Goal: Information Seeking & Learning: Learn about a topic

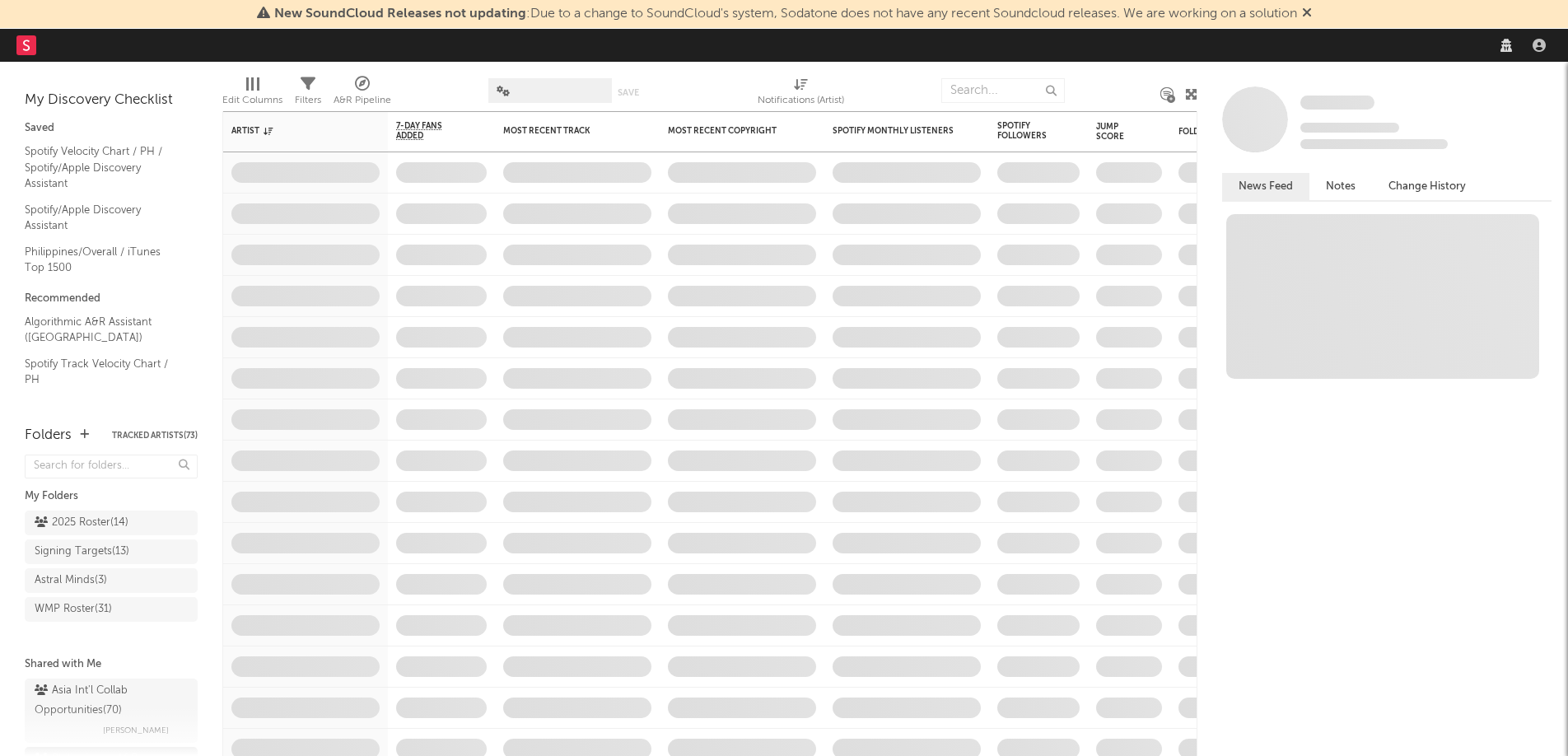
select select "recorded_music"
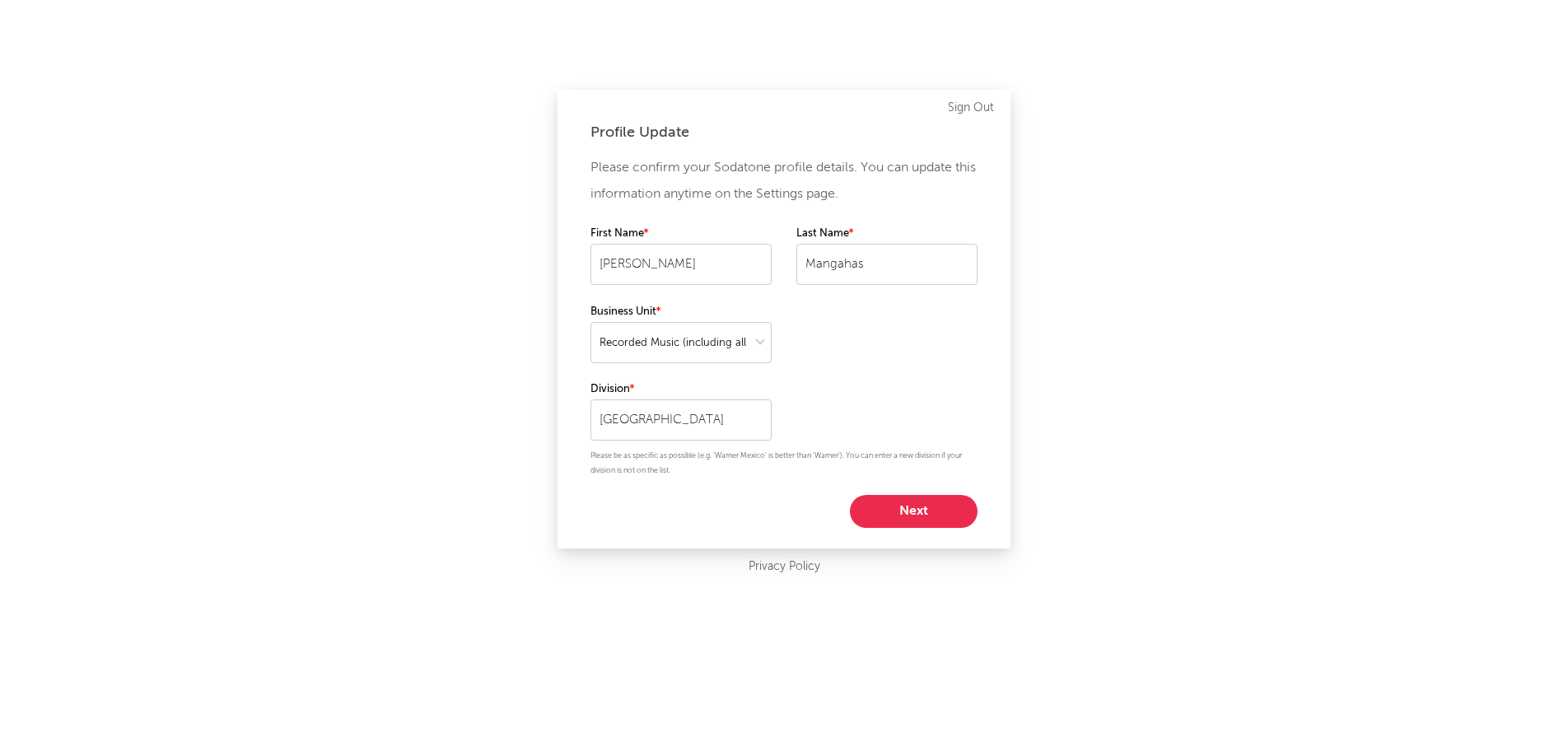
click at [931, 513] on button "Next" at bounding box center [914, 512] width 128 height 33
select select "director_vp"
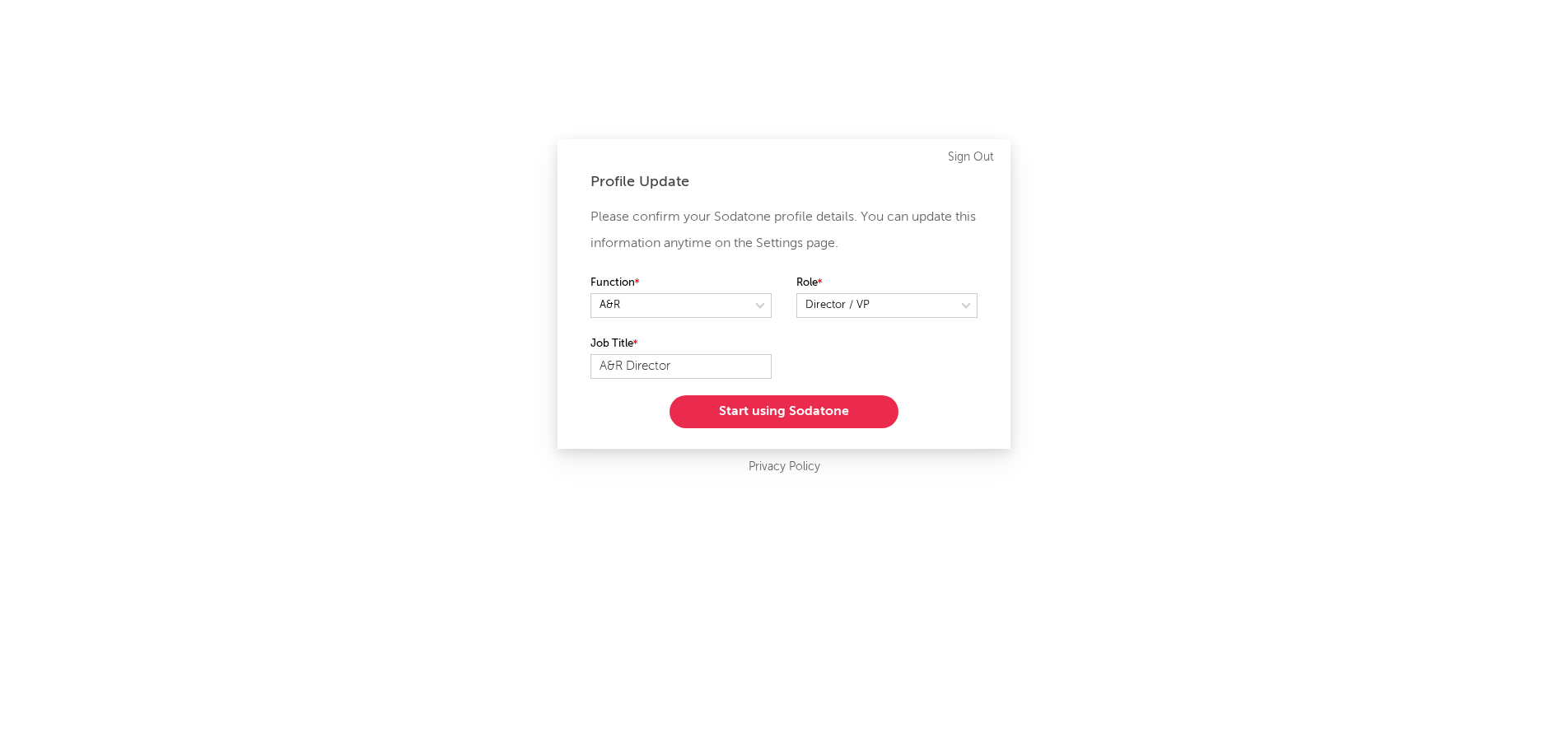
click at [835, 406] on button "Start using Sodatone" at bounding box center [784, 412] width 229 height 33
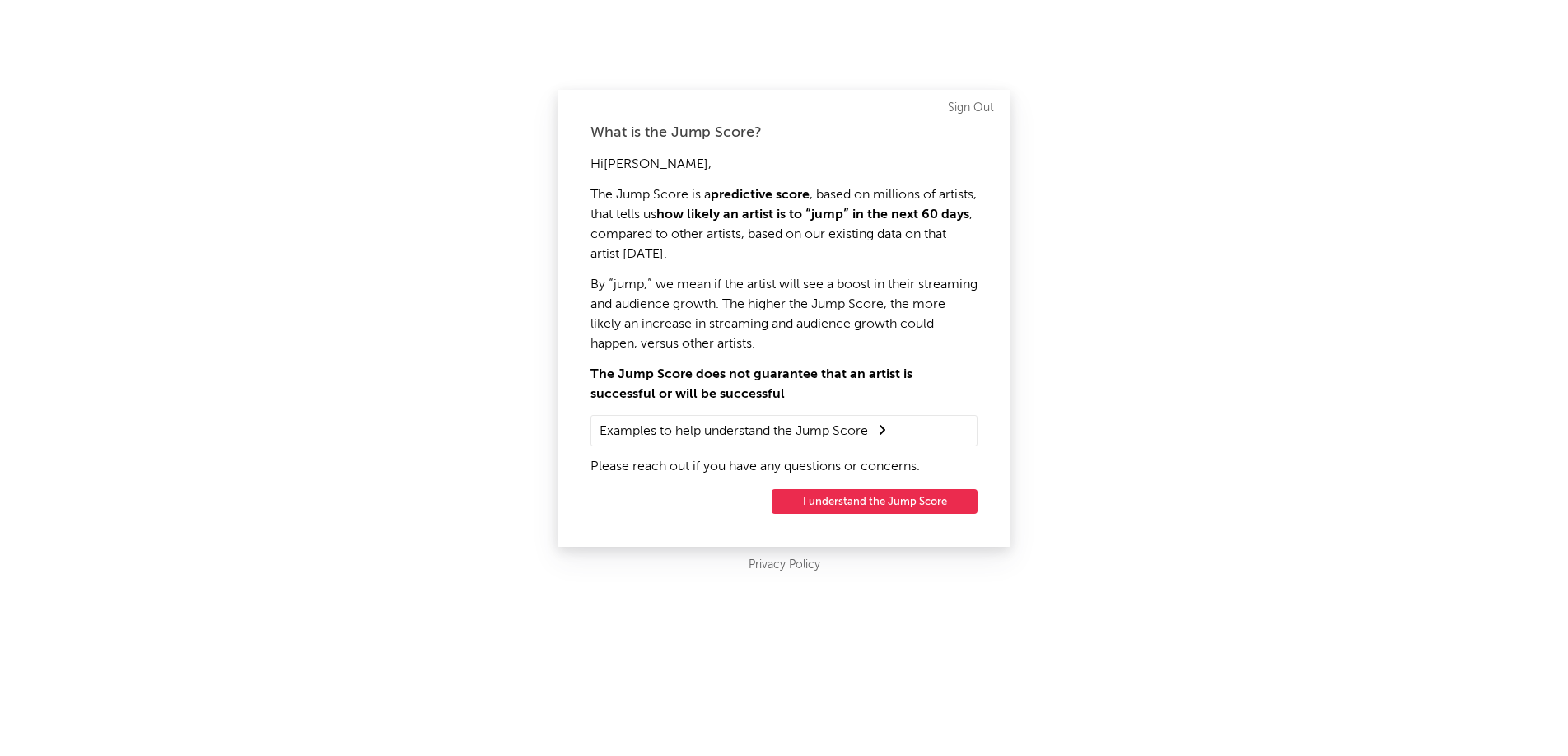
click at [910, 508] on button "I understand the Jump Score" at bounding box center [875, 501] width 206 height 25
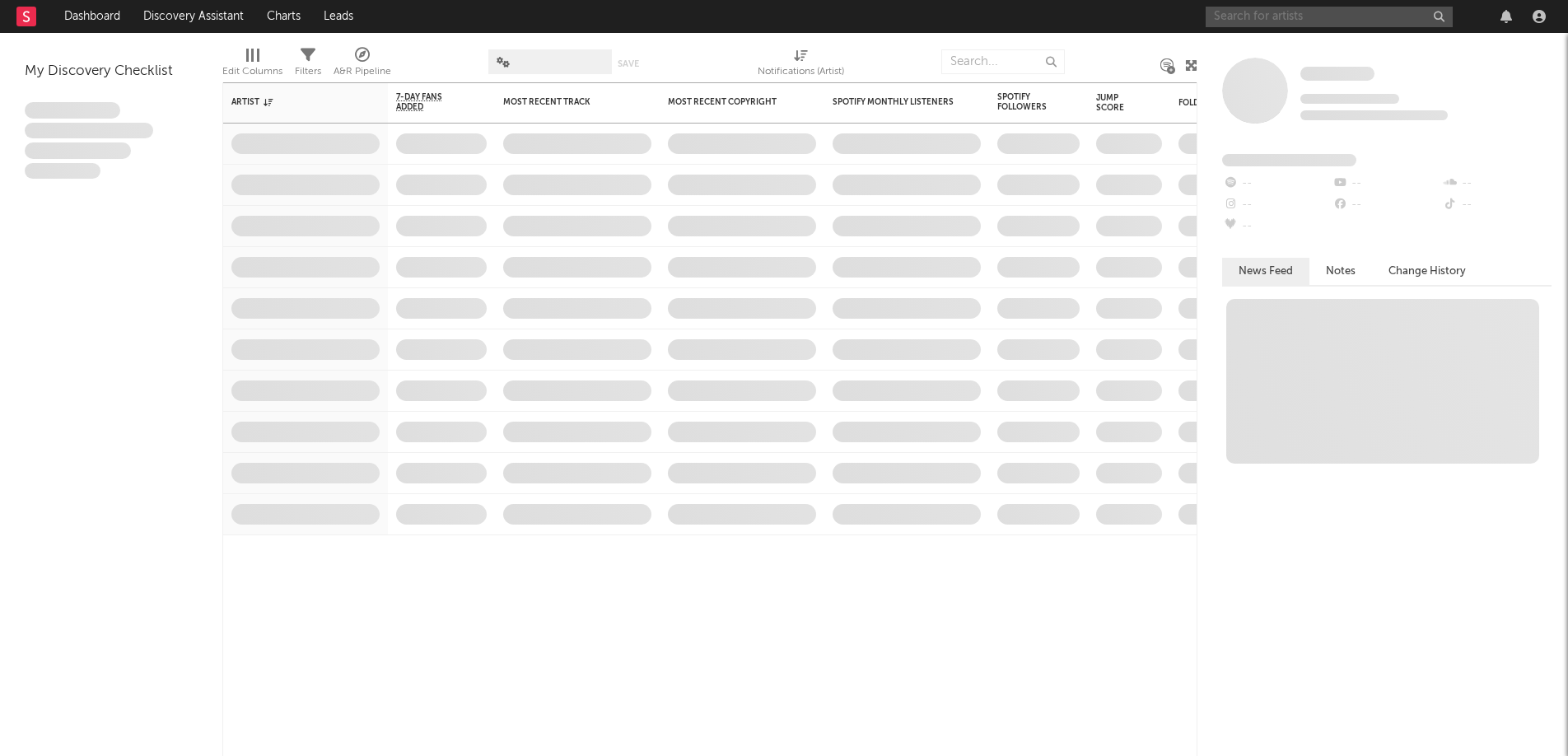
click at [1255, 16] on input "text" at bounding box center [1329, 17] width 247 height 21
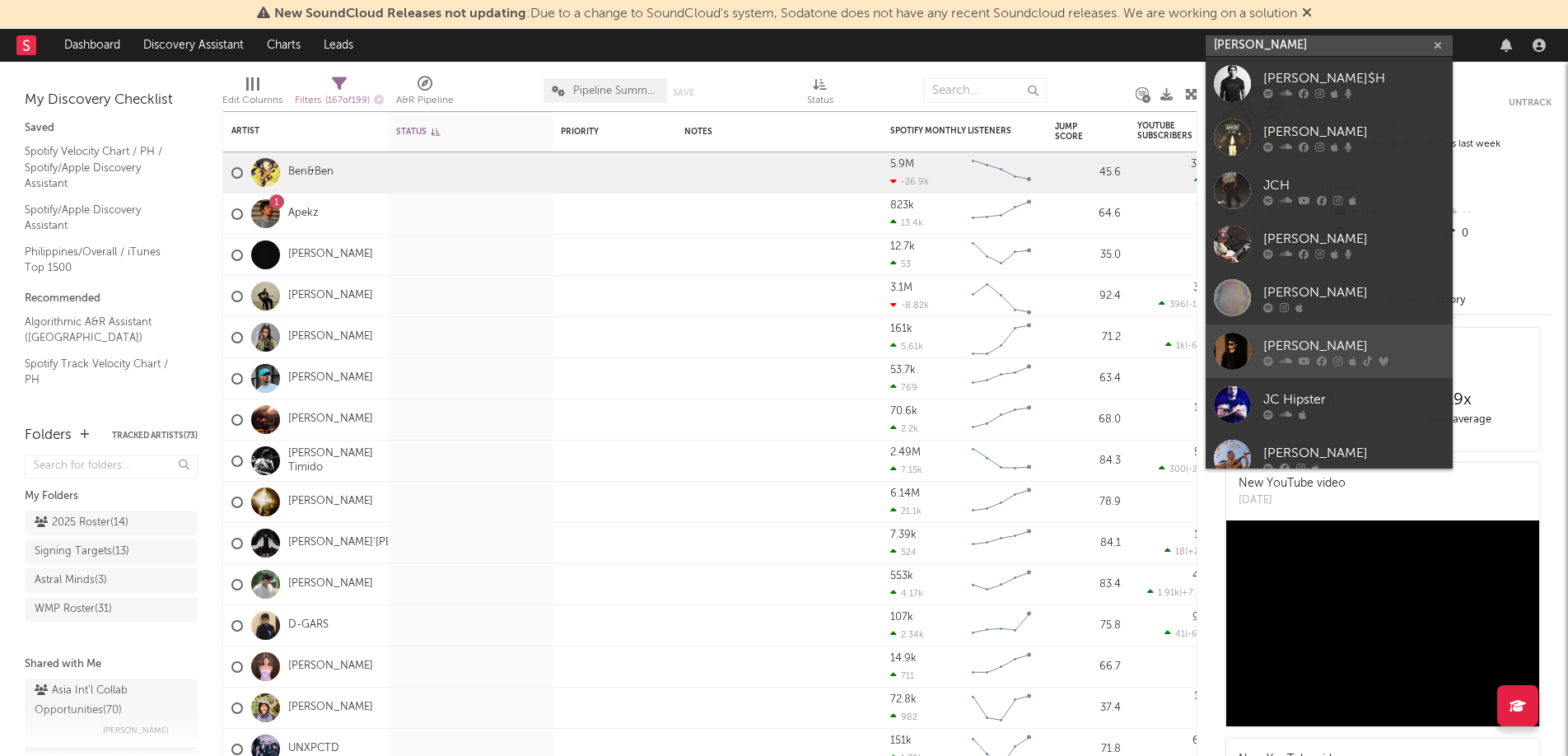
type input "[PERSON_NAME]"
click at [1304, 353] on div "[PERSON_NAME]" at bounding box center [1354, 346] width 182 height 20
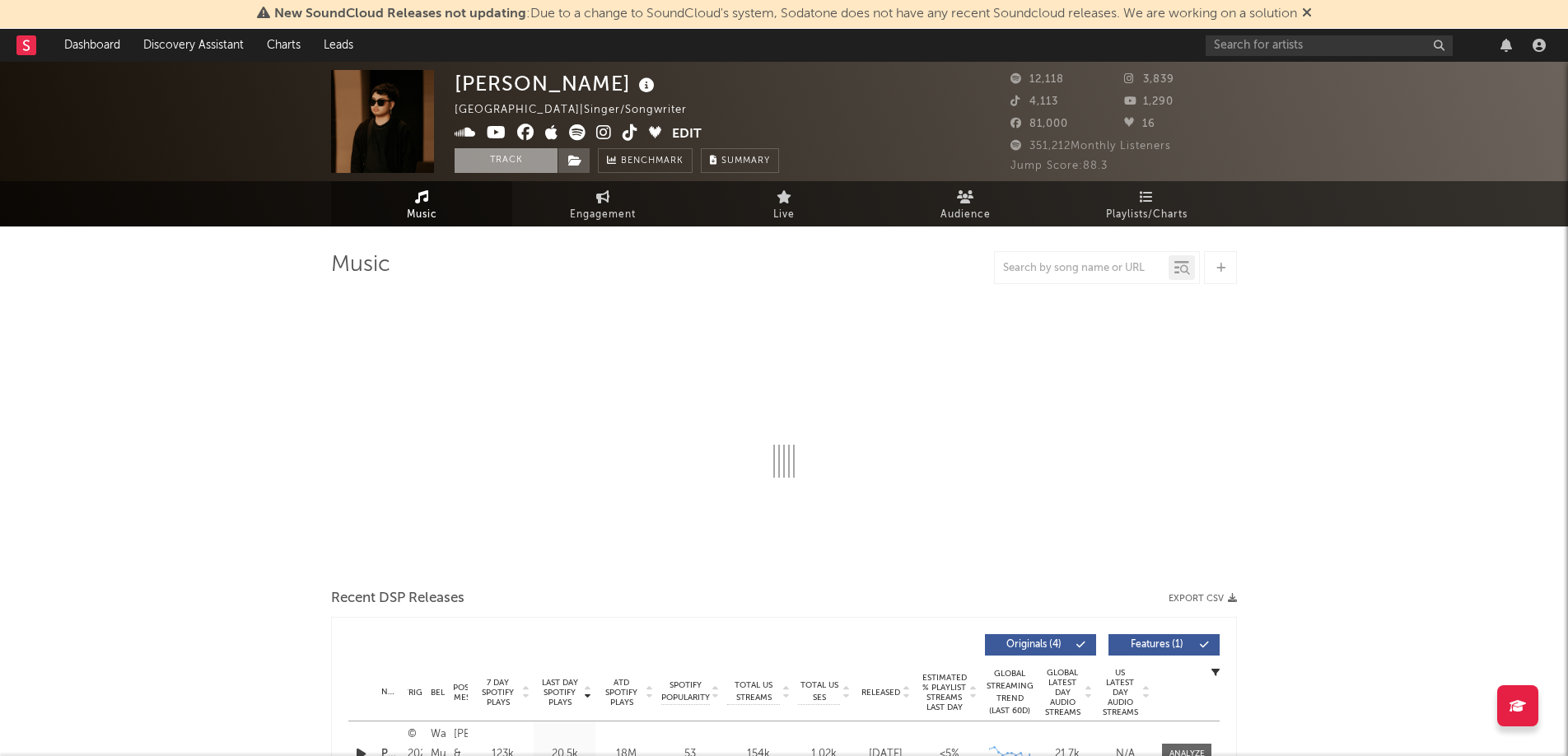
click at [501, 165] on button "Track" at bounding box center [506, 160] width 103 height 25
select select "6m"
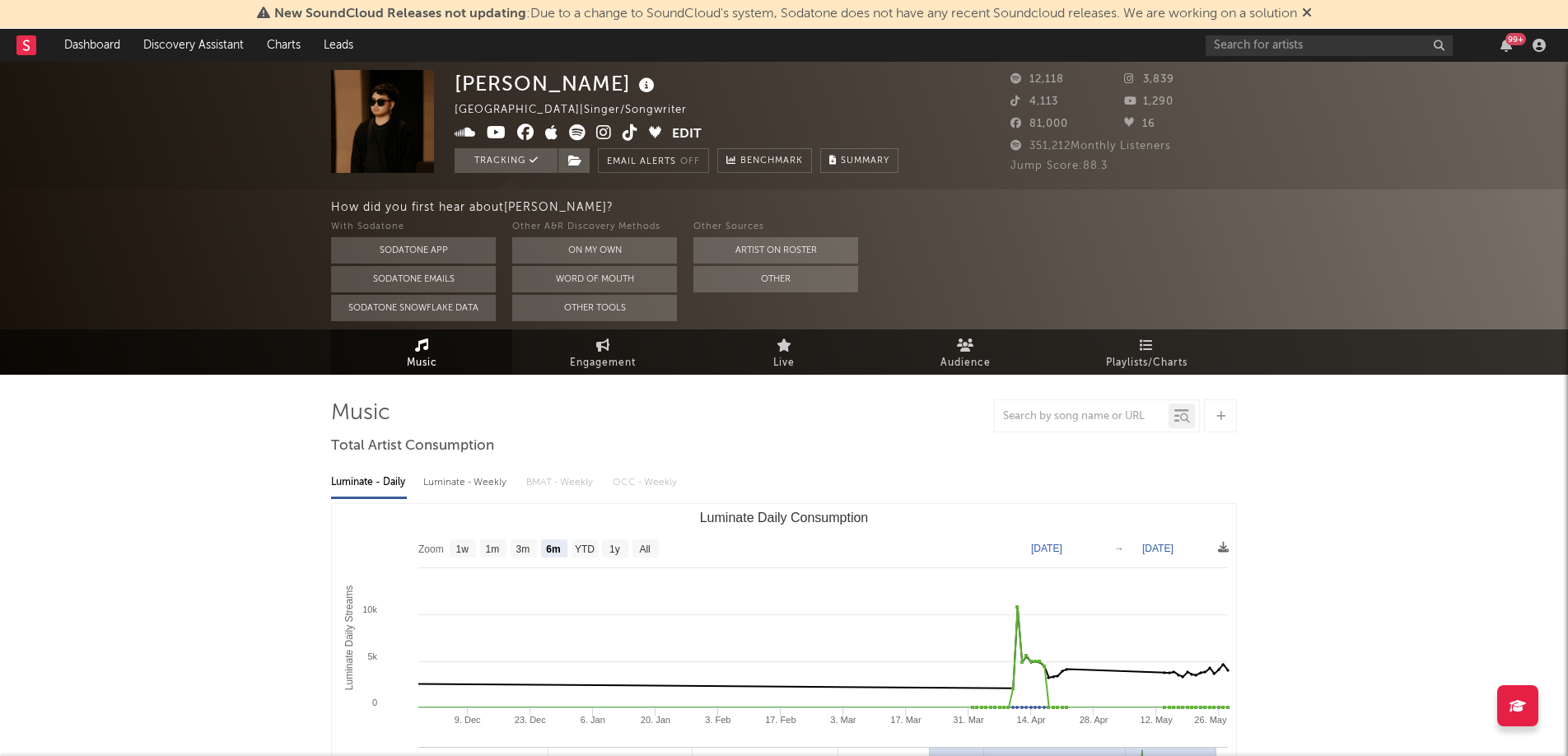
select select "6m"
click at [692, 132] on button "Edit" at bounding box center [686, 135] width 29 height 21
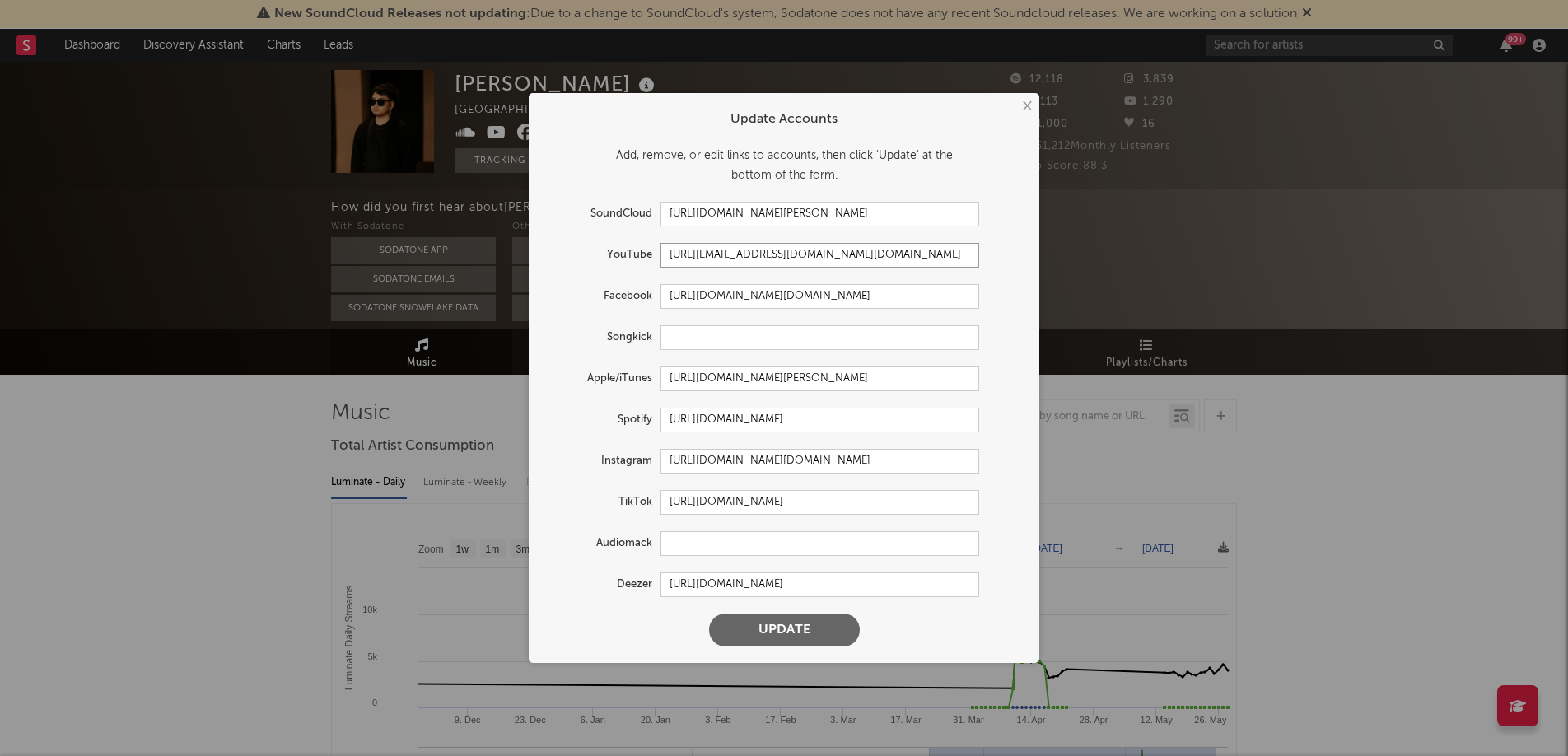
drag, startPoint x: 903, startPoint y: 256, endPoint x: 589, endPoint y: 254, distance: 314.0
click at [561, 253] on div "YouTube [URL][EMAIL_ADDRESS][DOMAIN_NAME][DOMAIN_NAME]" at bounding box center [762, 254] width 434 height 25
drag, startPoint x: 911, startPoint y: 298, endPoint x: 716, endPoint y: 305, distance: 195.1
click at [632, 301] on div "Facebook [URL][DOMAIN_NAME][DOMAIN_NAME]" at bounding box center [762, 296] width 434 height 25
drag, startPoint x: 840, startPoint y: 426, endPoint x: 984, endPoint y: 433, distance: 144.2
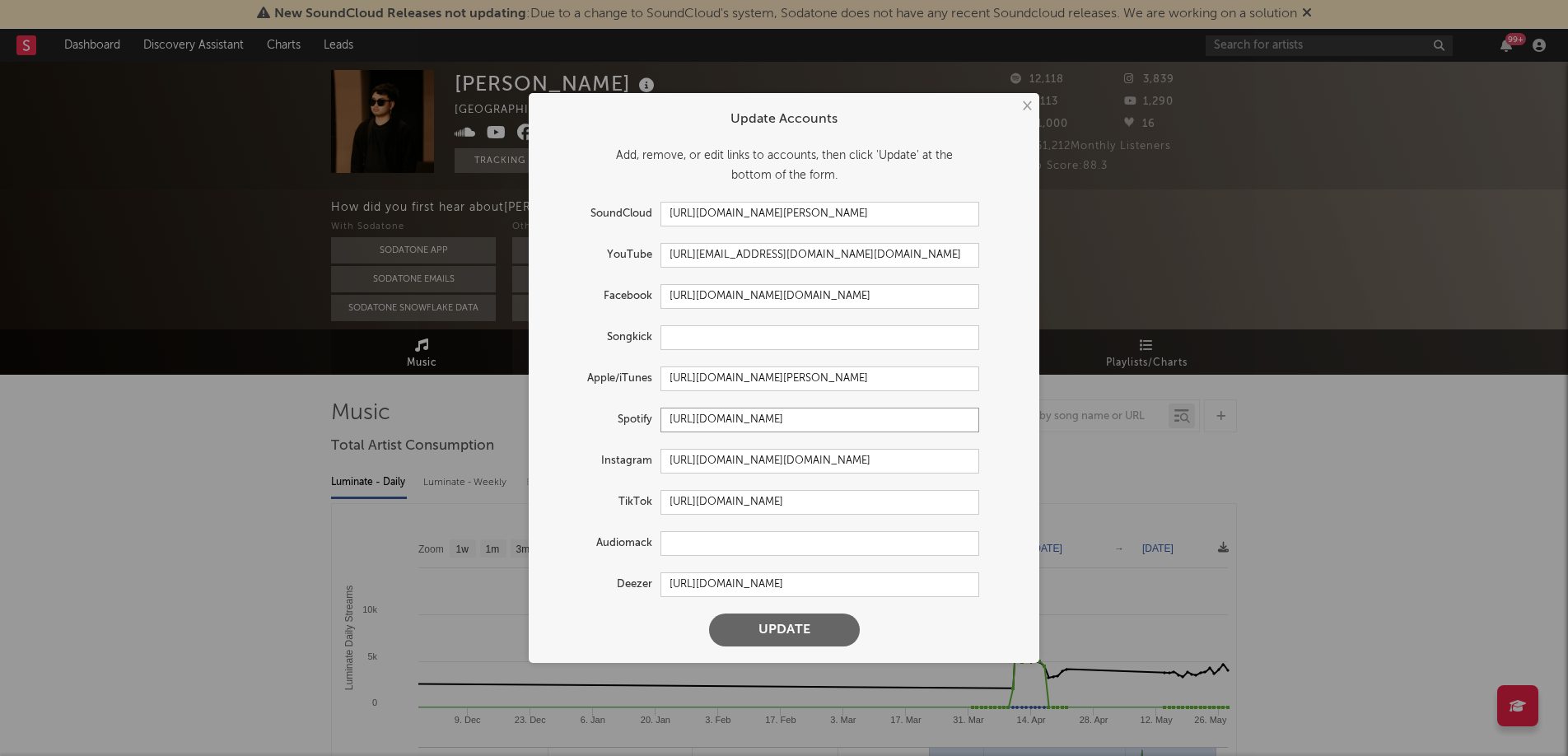
click at [991, 432] on form "Update Accounts Add, remove, or edit links to accounts, then click 'Update' at …" at bounding box center [784, 378] width 494 height 554
drag, startPoint x: 812, startPoint y: 462, endPoint x: 664, endPoint y: 464, distance: 148.0
click at [662, 464] on input "[URL][DOMAIN_NAME][DOMAIN_NAME]" at bounding box center [820, 460] width 319 height 25
drag, startPoint x: 966, startPoint y: 502, endPoint x: 613, endPoint y: 501, distance: 353.0
click at [613, 501] on div "TikTok [URL][DOMAIN_NAME]" at bounding box center [762, 502] width 434 height 25
